Goal: Download file/media

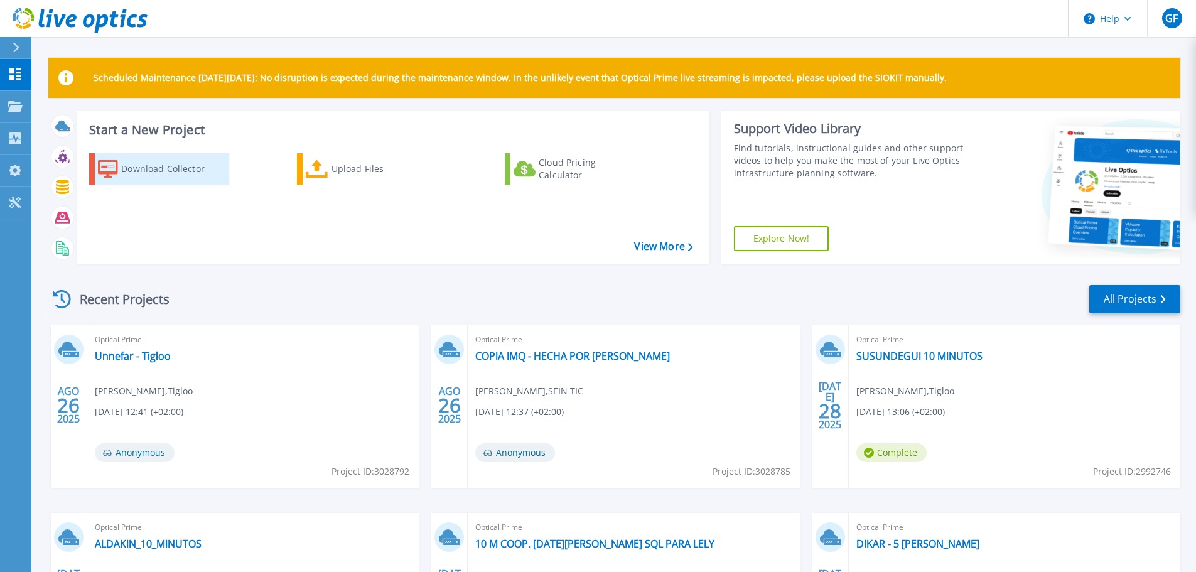
click at [181, 171] on div "Download Collector" at bounding box center [171, 168] width 100 height 25
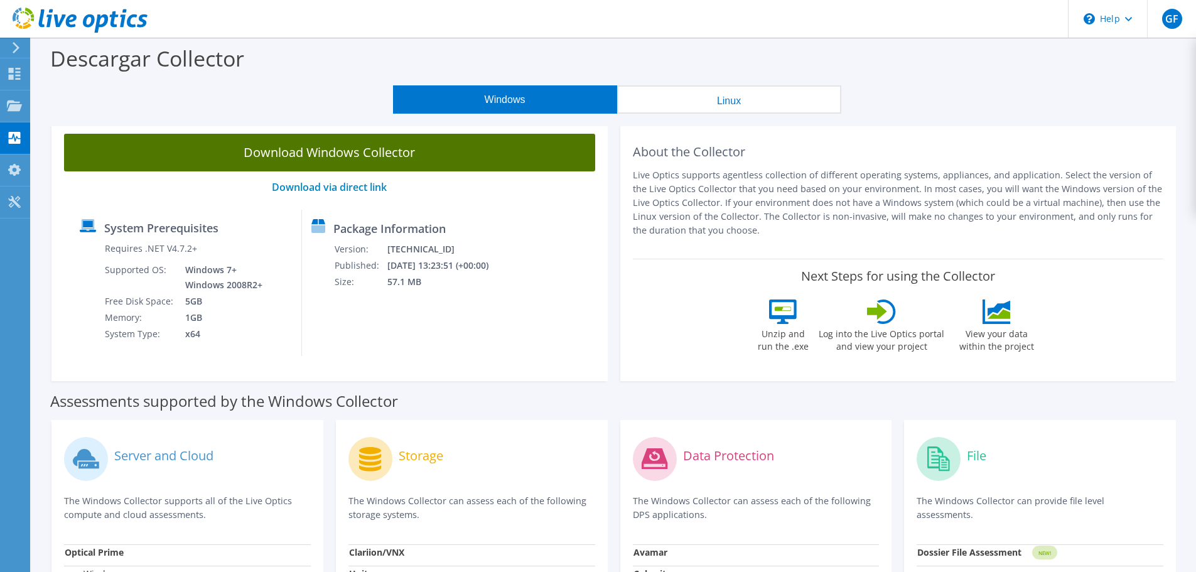
click at [382, 156] on link "Download Windows Collector" at bounding box center [329, 153] width 531 height 38
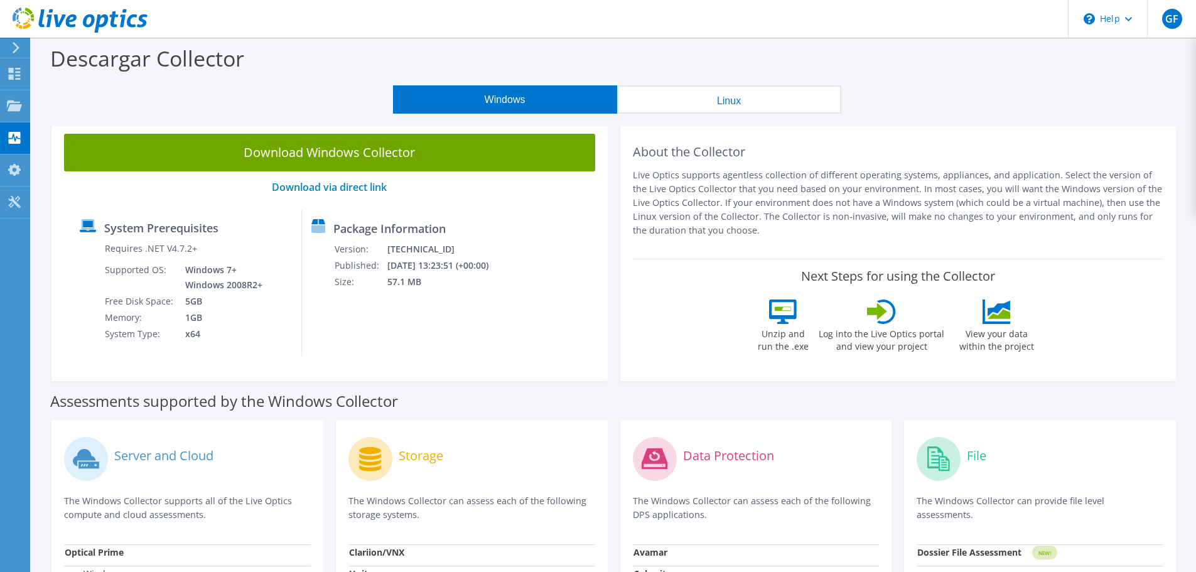
drag, startPoint x: 973, startPoint y: 75, endPoint x: 755, endPoint y: 1, distance: 230.3
click at [976, 75] on div "Descargar Collector" at bounding box center [614, 62] width 1152 height 48
